Goal: Find contact information: Find contact information

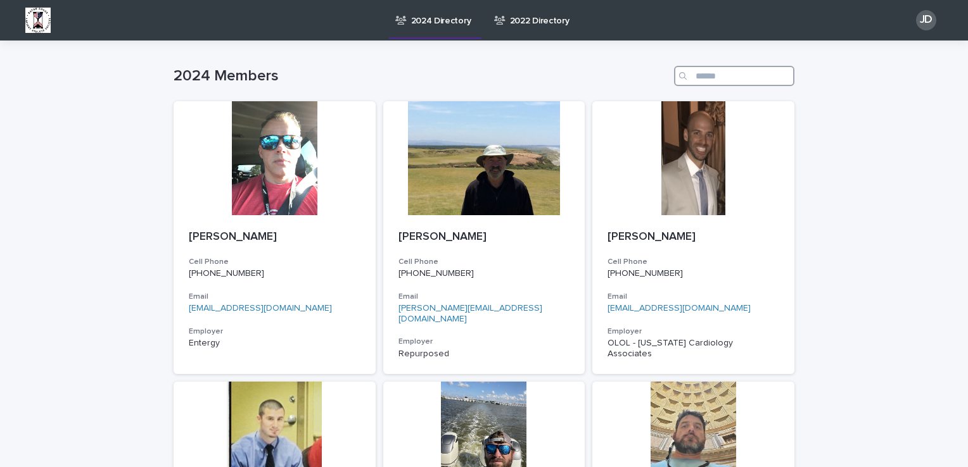
click at [708, 73] on input "Search" at bounding box center [734, 76] width 120 height 20
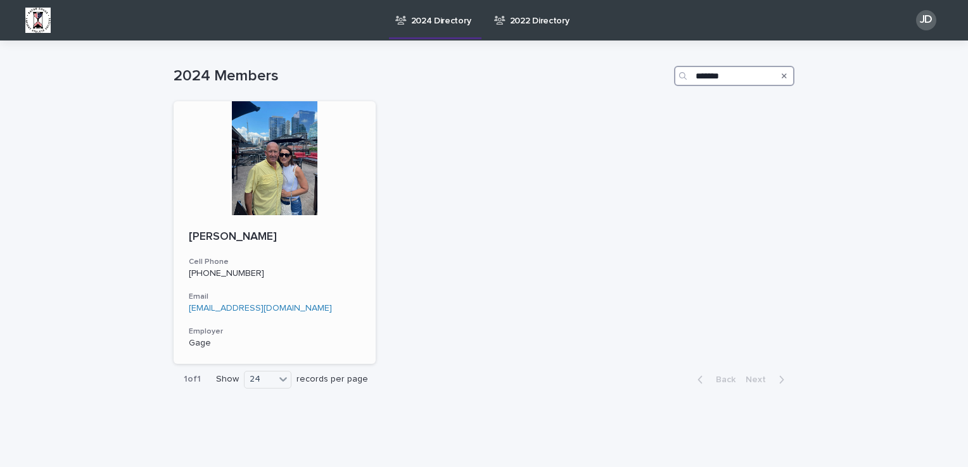
type input "*******"
click at [279, 175] on div at bounding box center [275, 158] width 202 height 114
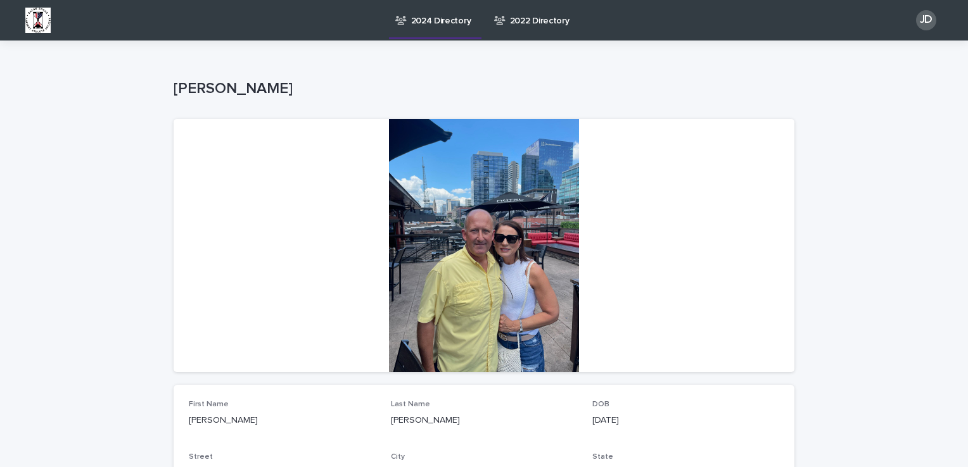
click at [501, 198] on div at bounding box center [484, 245] width 621 height 253
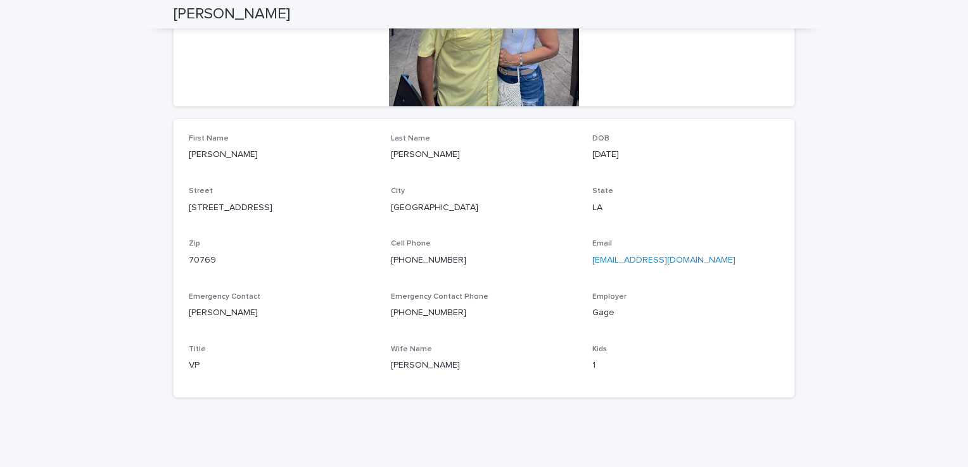
scroll to position [304, 0]
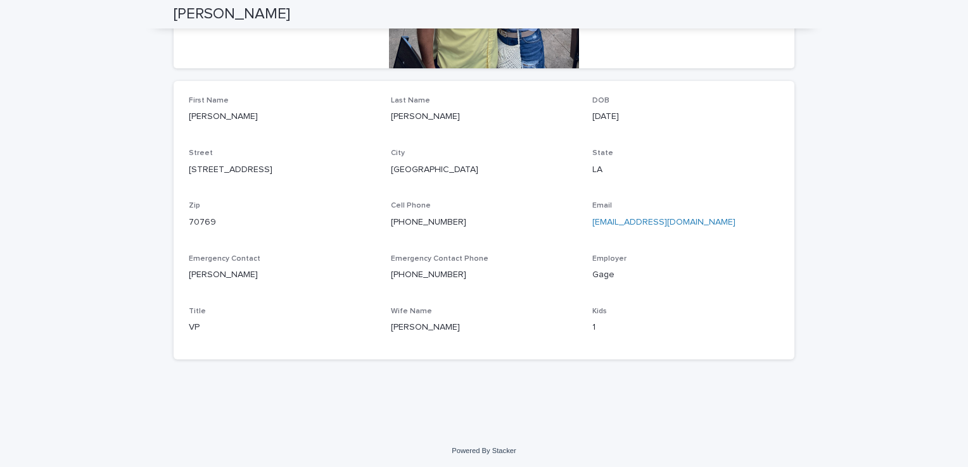
click at [129, 262] on div "Loading... Saving… Loading... Saving… [PERSON_NAME] [PERSON_NAME] Sorry, there …" at bounding box center [484, 85] width 968 height 697
drag, startPoint x: 379, startPoint y: 223, endPoint x: 449, endPoint y: 228, distance: 69.9
click at [449, 228] on div "First Name [PERSON_NAME] Name [PERSON_NAME] DOB [DEMOGRAPHIC_DATA] Street [STRE…" at bounding box center [484, 220] width 590 height 248
drag, startPoint x: 449, startPoint y: 228, endPoint x: 436, endPoint y: 224, distance: 13.8
click at [436, 224] on link "[PHONE_NUMBER]" at bounding box center [428, 222] width 75 height 9
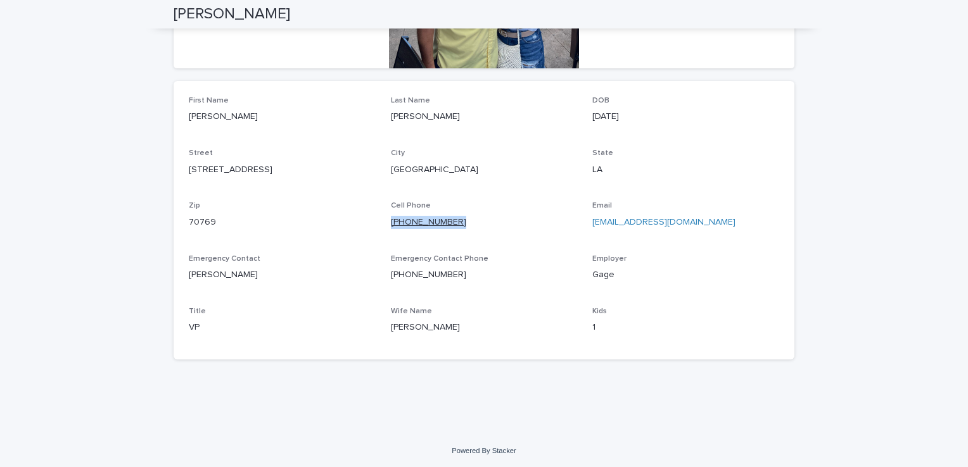
click at [414, 224] on link "[PHONE_NUMBER]" at bounding box center [428, 222] width 75 height 9
copy link "[PHONE_NUMBER]"
click at [913, 193] on div "Loading... Saving… Loading... Saving… [PERSON_NAME] [PERSON_NAME] Sorry, there …" at bounding box center [484, 85] width 968 height 697
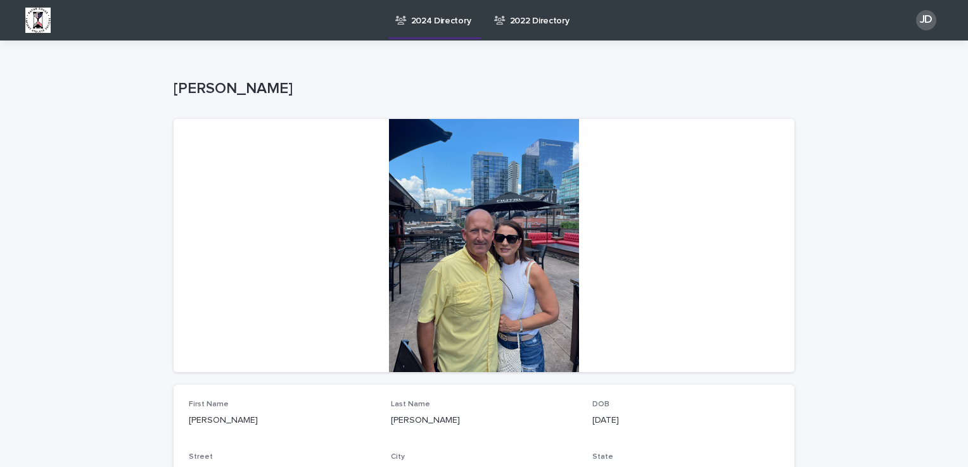
click at [524, 208] on div at bounding box center [484, 245] width 621 height 253
